Goal: Information Seeking & Learning: Understand process/instructions

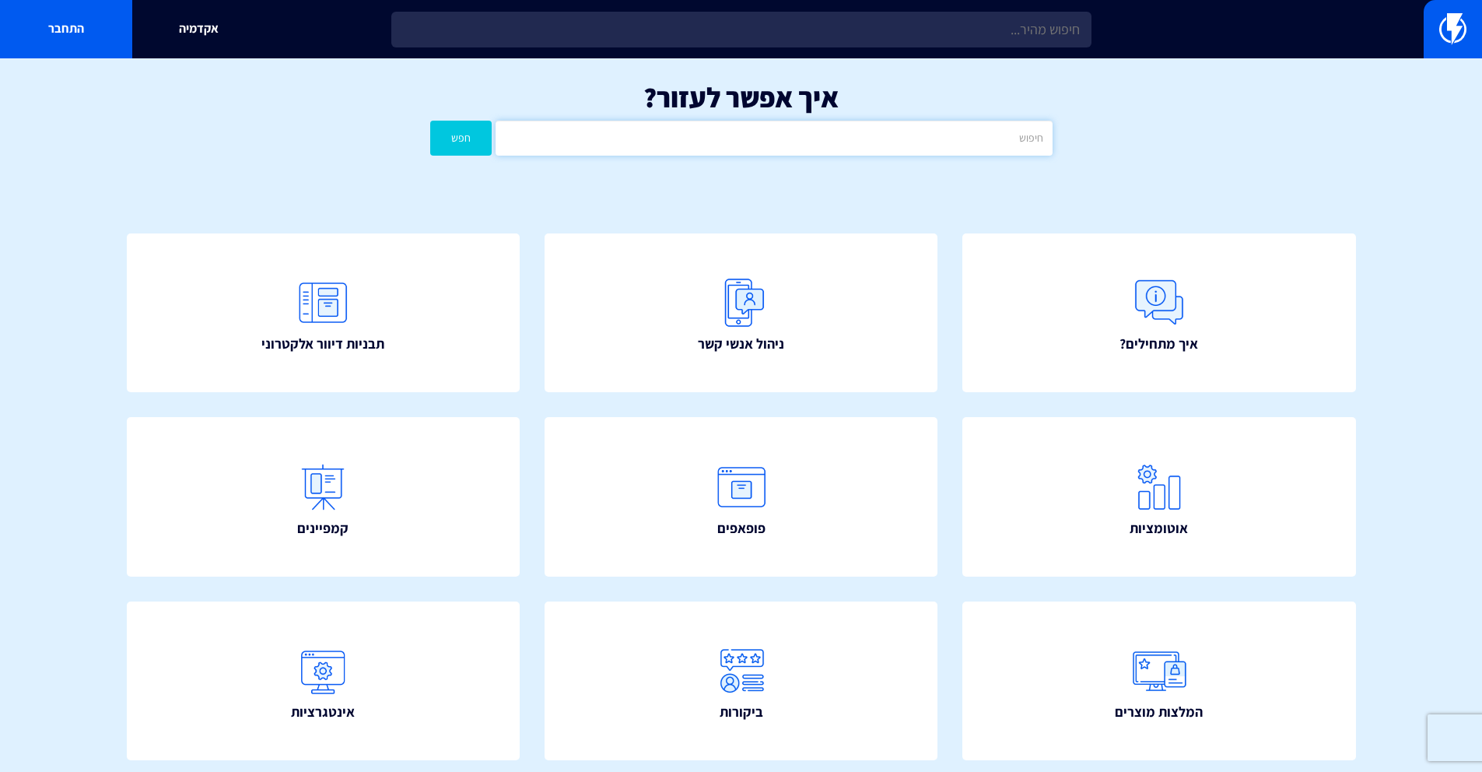
click at [807, 143] on input "text" at bounding box center [774, 138] width 556 height 35
type input "דינאמי"
click at [430, 121] on button "חפש" at bounding box center [461, 138] width 62 height 35
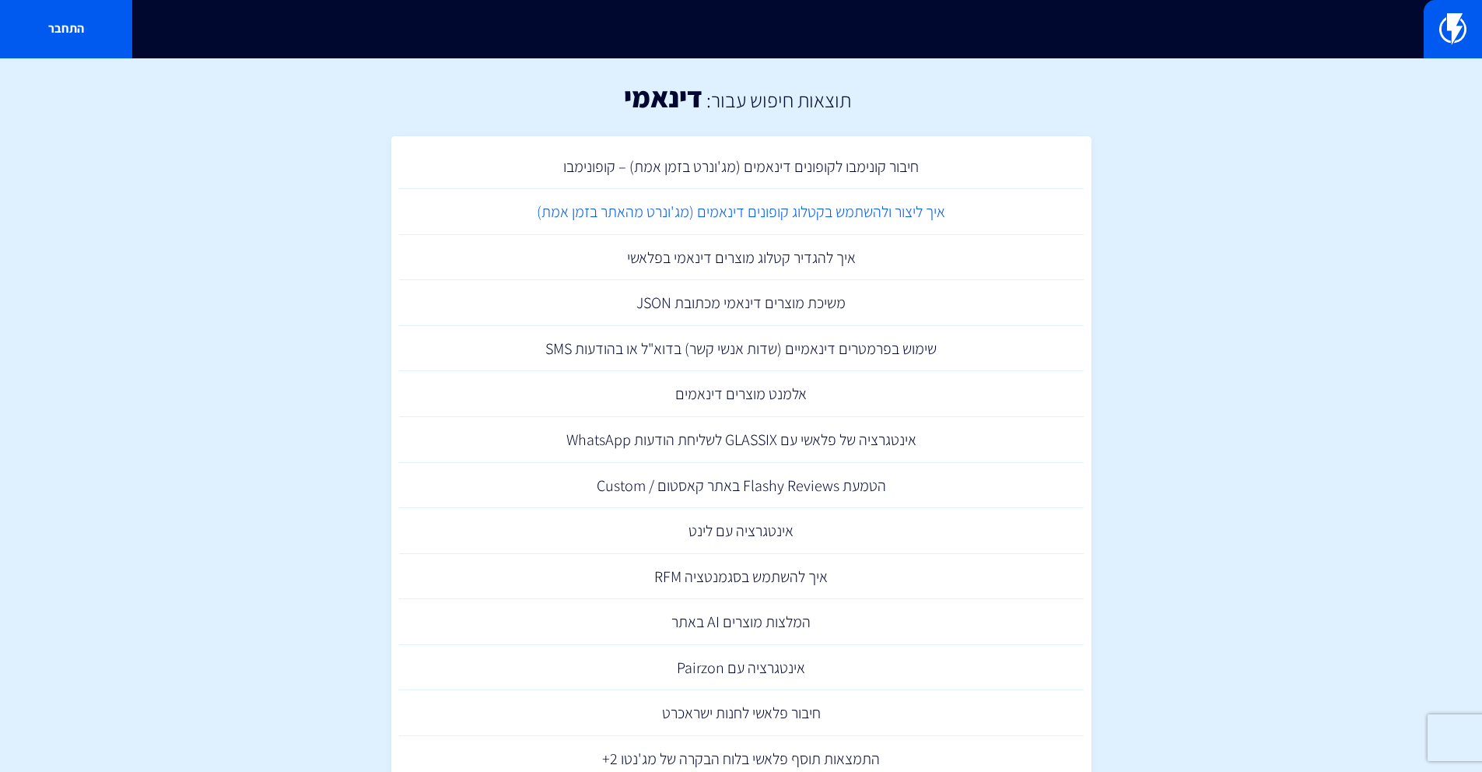
click at [805, 214] on link "איך ליצור ולהשתמש בקטלוג קופונים דינאמים (מג'ונרט מהאתר בזמן אמת)" at bounding box center [741, 212] width 685 height 46
